Goal: Task Accomplishment & Management: Use online tool/utility

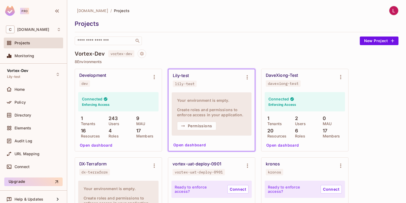
click at [20, 41] on span "Projects" at bounding box center [23, 43] width 16 height 4
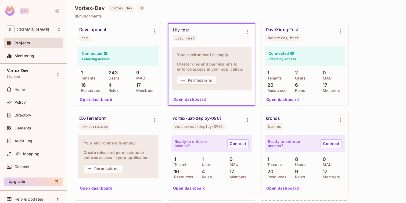
scroll to position [15, 0]
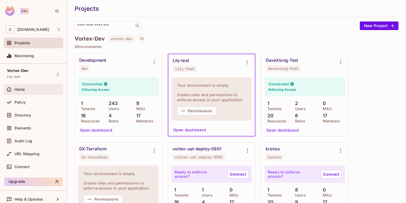
click at [17, 90] on span "Home" at bounding box center [20, 89] width 10 height 4
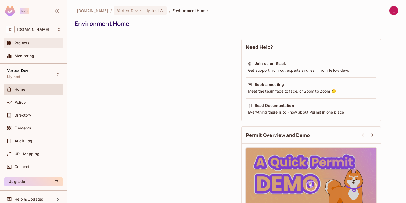
click at [24, 44] on span "Projects" at bounding box center [22, 43] width 15 height 4
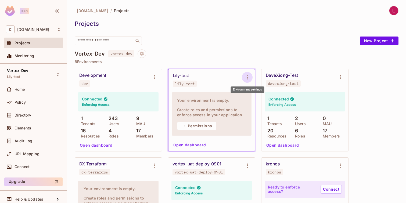
click at [245, 77] on icon "Environment settings" at bounding box center [247, 77] width 6 height 6
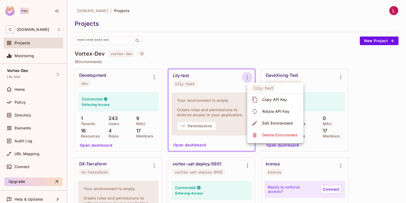
click at [268, 100] on div "Copy API Key" at bounding box center [274, 99] width 25 height 5
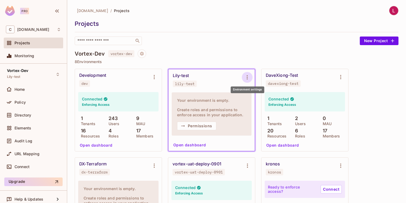
click at [246, 76] on icon "Environment settings" at bounding box center [247, 77] width 6 height 6
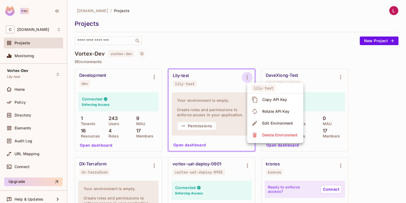
click at [258, 100] on icon at bounding box center [255, 100] width 6 height 6
